Goal: Information Seeking & Learning: Find contact information

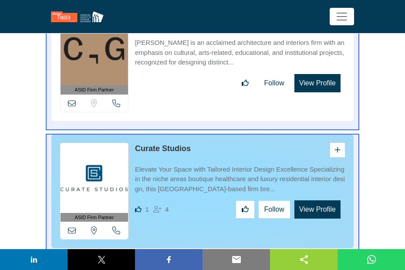
scroll to position [558, 0]
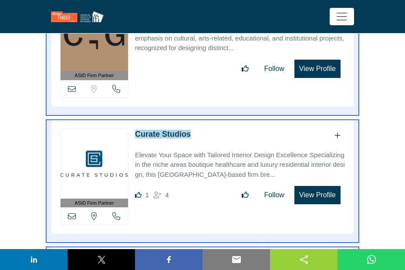
click at [164, 132] on link "Curate Studios" at bounding box center [163, 134] width 56 height 9
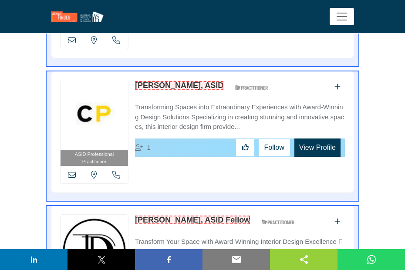
scroll to position [1037, 0]
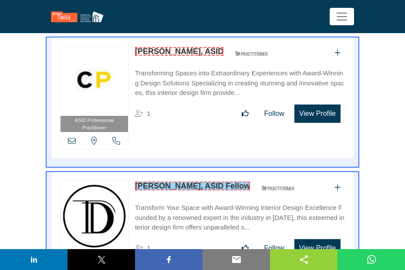
click at [195, 182] on link "[PERSON_NAME], ASID Fellow" at bounding box center [192, 186] width 115 height 9
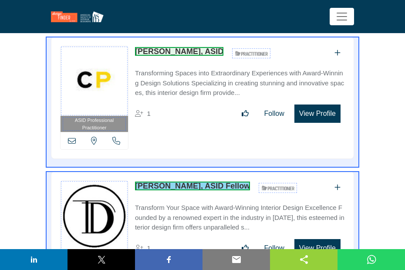
scroll to position [1080, 0]
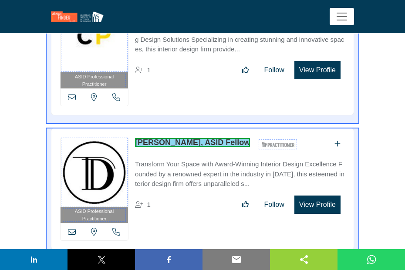
click at [218, 140] on link "[PERSON_NAME], ASID Fellow" at bounding box center [192, 142] width 115 height 9
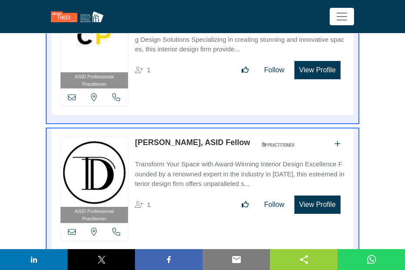
scroll to position [1036, 0]
